Goal: Task Accomplishment & Management: Complete application form

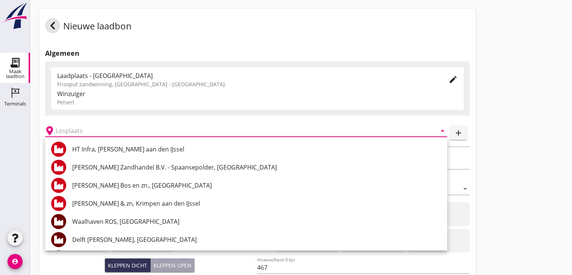
click at [14, 145] on div at bounding box center [15, 171] width 30 height 114
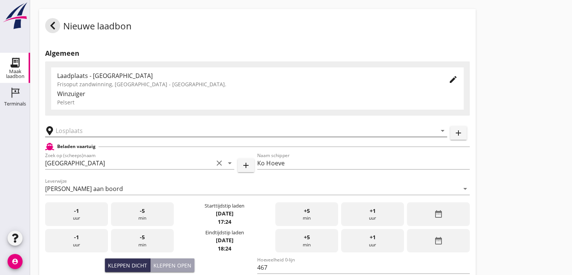
click at [129, 127] on input "text" at bounding box center [241, 130] width 370 height 12
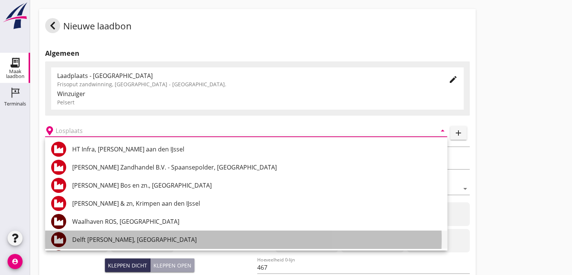
click at [145, 241] on div "Delft [PERSON_NAME], [GEOGRAPHIC_DATA]" at bounding box center [256, 239] width 369 height 9
type input "Delft [PERSON_NAME], [GEOGRAPHIC_DATA]"
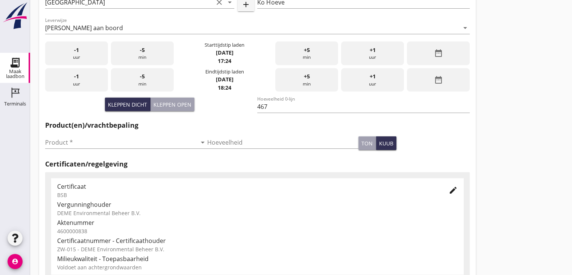
scroll to position [188, 0]
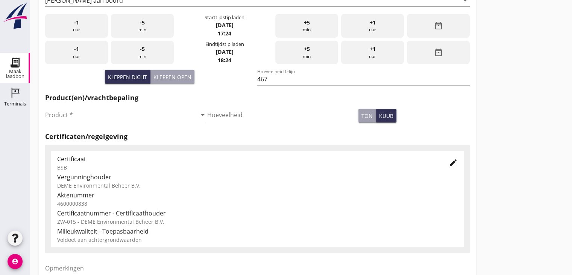
click at [198, 118] on icon "arrow_drop_down" at bounding box center [202, 114] width 9 height 9
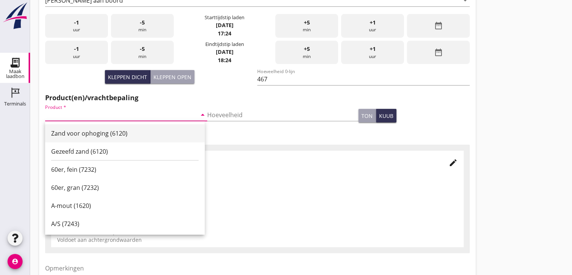
click at [160, 133] on div "Zand voor ophoging (6120)" at bounding box center [124, 133] width 147 height 9
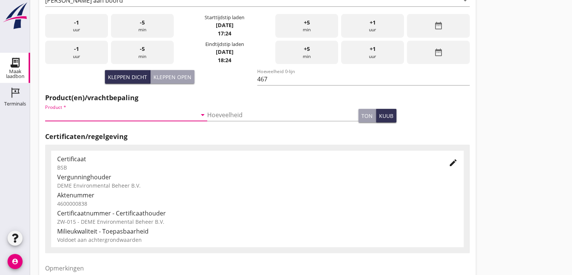
type input "Zand voor ophoging (6120)"
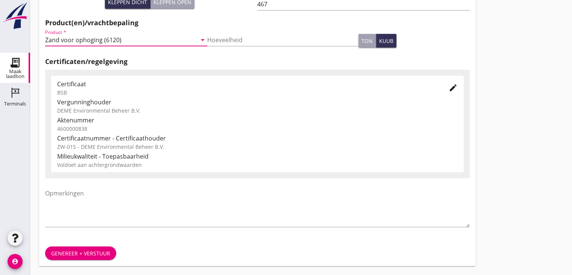
click at [78, 253] on div "Genereer + verstuur" at bounding box center [80, 253] width 59 height 8
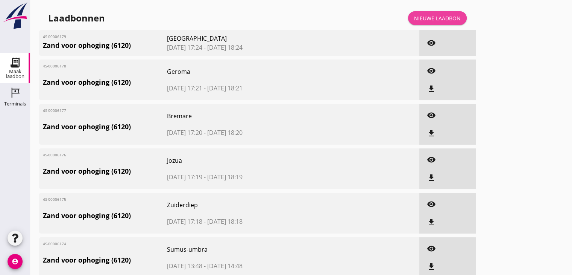
click at [441, 20] on div "Nieuwe laadbon" at bounding box center [437, 18] width 47 height 8
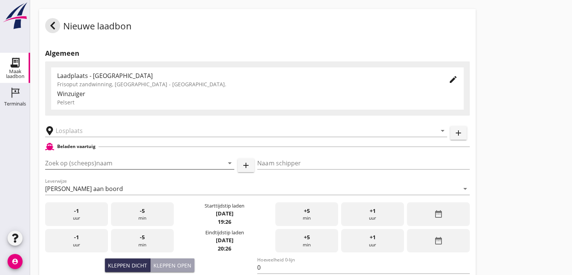
click at [97, 162] on input "Zoek op (scheeps)naam" at bounding box center [129, 163] width 168 height 12
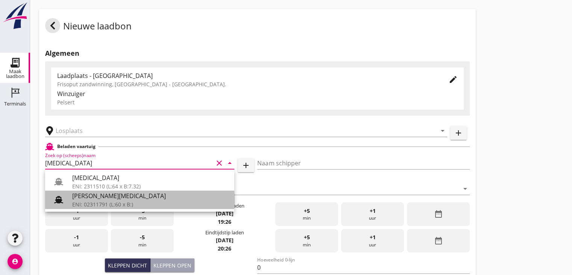
click at [115, 191] on div "[PERSON_NAME][MEDICAL_DATA]" at bounding box center [150, 195] width 156 height 9
type input "[PERSON_NAME][MEDICAL_DATA]"
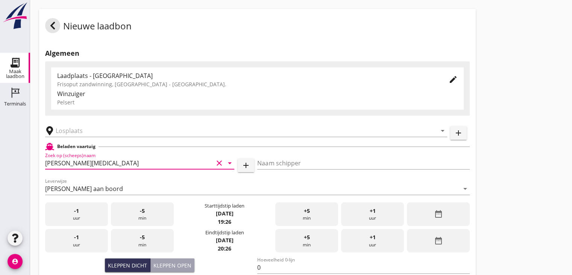
click at [217, 161] on icon "clear" at bounding box center [219, 162] width 9 height 9
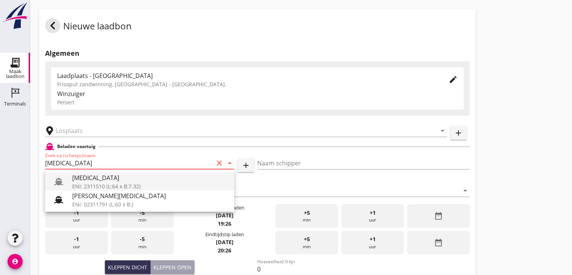
click at [129, 180] on div "[MEDICAL_DATA]" at bounding box center [150, 177] width 156 height 9
type input "[MEDICAL_DATA]"
type input "[PERSON_NAME]"
type input "552"
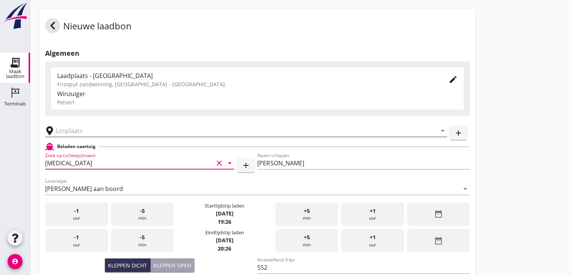
type input "[MEDICAL_DATA]"
click at [121, 132] on input "text" at bounding box center [241, 130] width 370 height 12
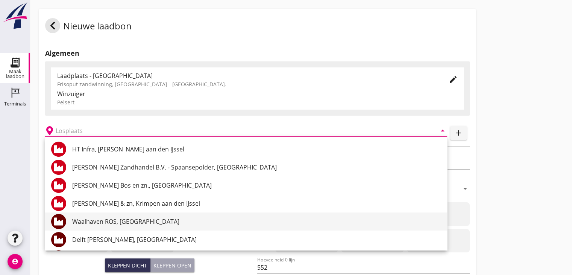
click at [122, 223] on div "Waalhaven ROS, [GEOGRAPHIC_DATA]" at bounding box center [256, 221] width 369 height 9
type input "Waalhaven ROS, [GEOGRAPHIC_DATA]"
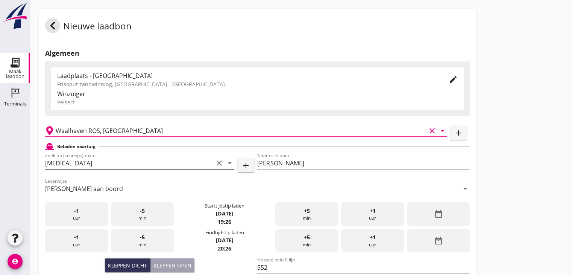
scroll to position [150, 0]
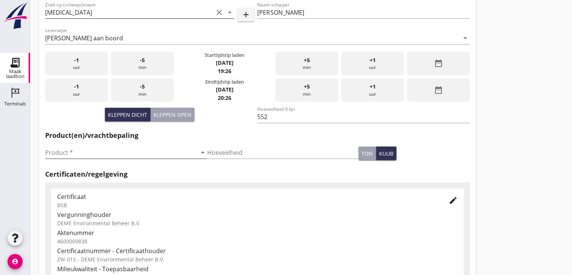
click at [199, 154] on icon "arrow_drop_down" at bounding box center [202, 152] width 9 height 9
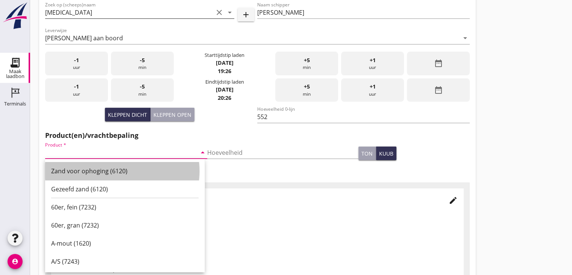
drag, startPoint x: 99, startPoint y: 171, endPoint x: 104, endPoint y: 172, distance: 5.0
click at [99, 171] on div "Zand voor ophoging (6120)" at bounding box center [124, 170] width 147 height 9
type input "Zand voor ophoging (6120)"
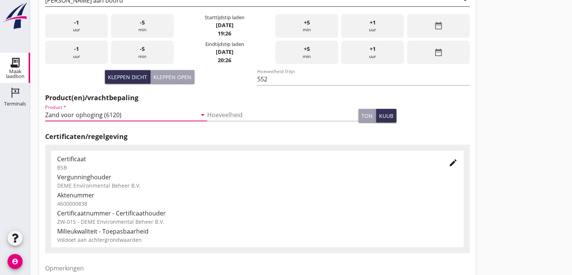
scroll to position [263, 0]
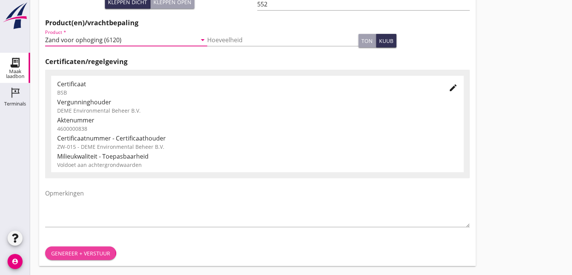
click at [85, 251] on div "Genereer + verstuur" at bounding box center [80, 253] width 59 height 8
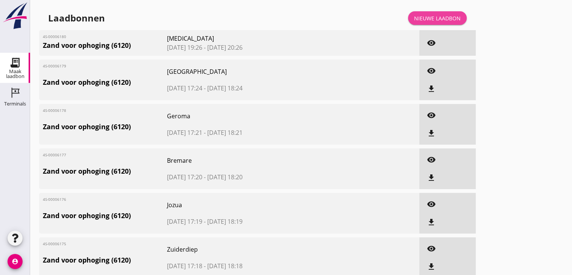
click at [433, 17] on div "Nieuwe laadbon" at bounding box center [437, 18] width 47 height 8
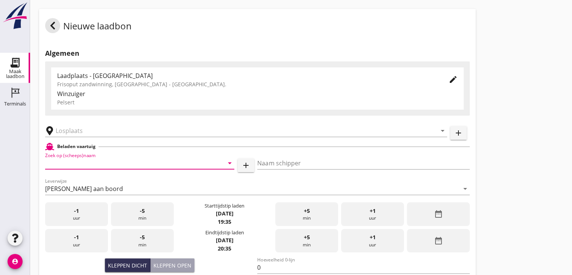
click at [107, 164] on input "Zoek op (scheeps)naam" at bounding box center [129, 163] width 168 height 12
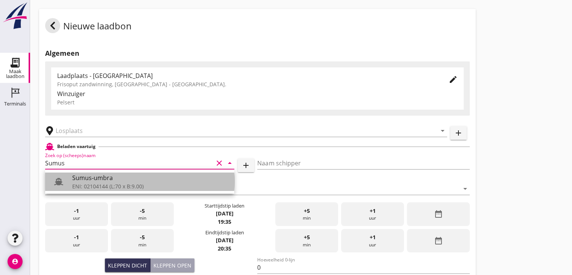
click at [115, 182] on div "ENI: 02104144 (L:70 x B:9.00)" at bounding box center [150, 186] width 156 height 8
type input "Sumus-umbra"
type input "Hein"
type input "600"
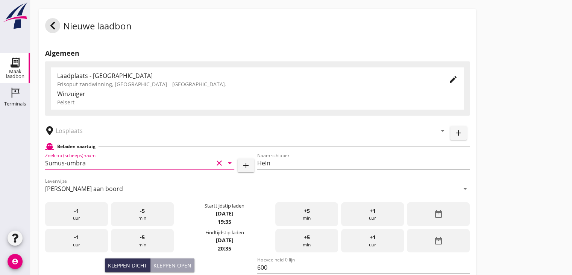
type input "Sumus-umbra"
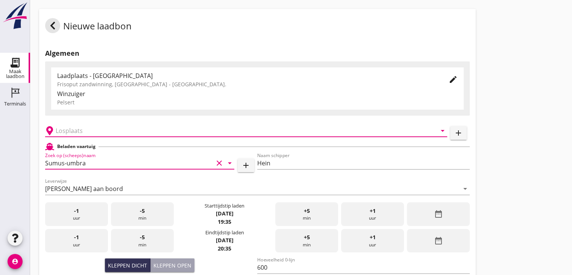
click at [88, 132] on input "text" at bounding box center [241, 130] width 370 height 12
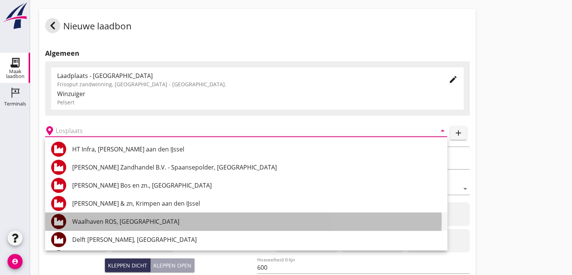
click at [88, 219] on div "Waalhaven ROS, [GEOGRAPHIC_DATA]" at bounding box center [256, 221] width 369 height 9
type input "Waalhaven ROS, [GEOGRAPHIC_DATA]"
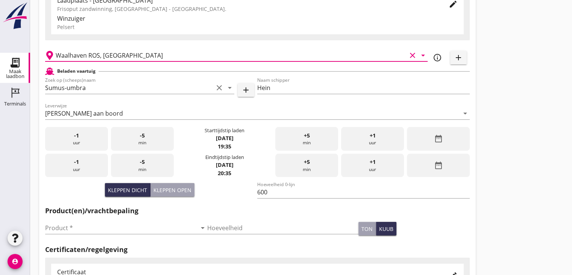
scroll to position [226, 0]
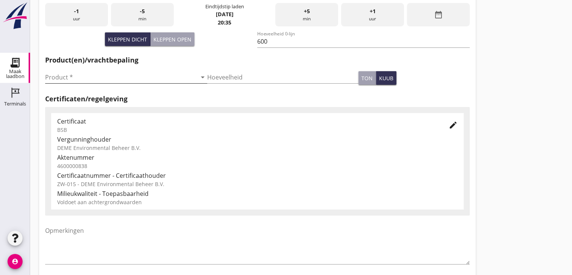
click at [199, 77] on icon "arrow_drop_down" at bounding box center [202, 77] width 9 height 9
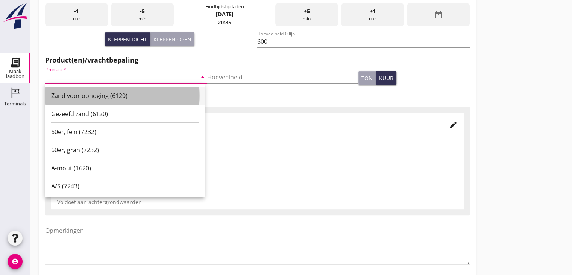
click at [138, 93] on div "Zand voor ophoging (6120)" at bounding box center [124, 95] width 147 height 9
type input "Zand voor ophoging (6120)"
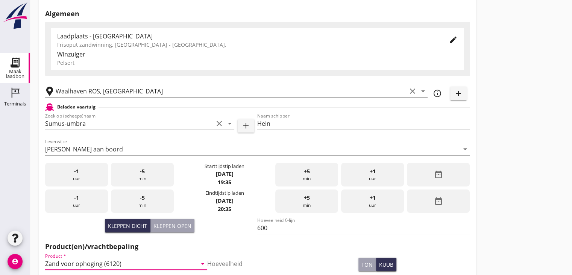
scroll to position [0, 0]
